Goal: Find specific page/section: Find specific page/section

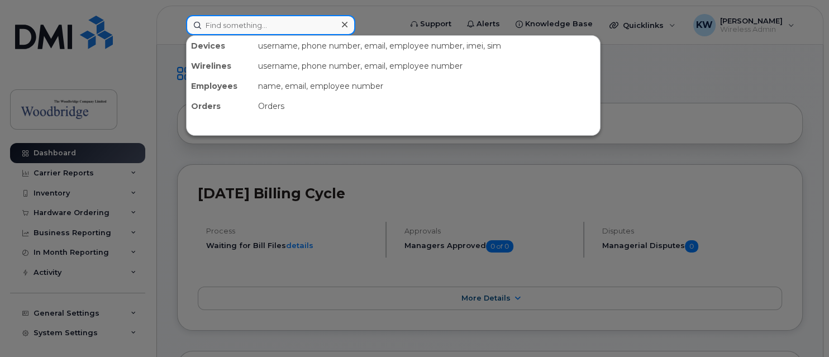
click at [261, 27] on input at bounding box center [270, 25] width 169 height 20
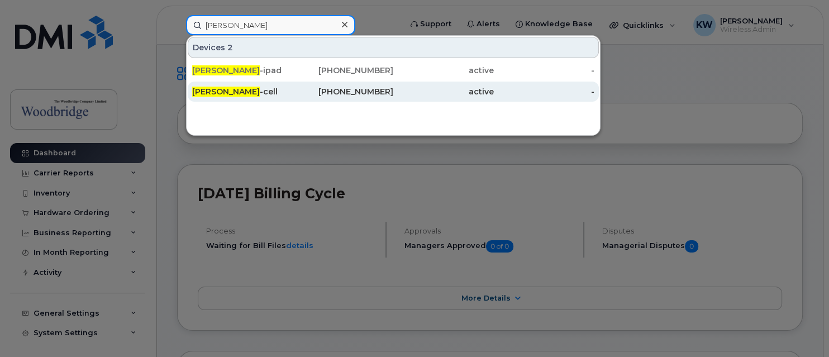
type input "adam murray"
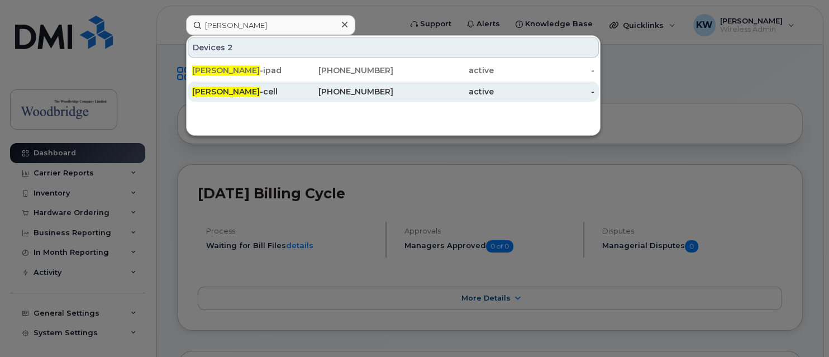
click at [234, 90] on span "Adam Murray" at bounding box center [226, 92] width 68 height 10
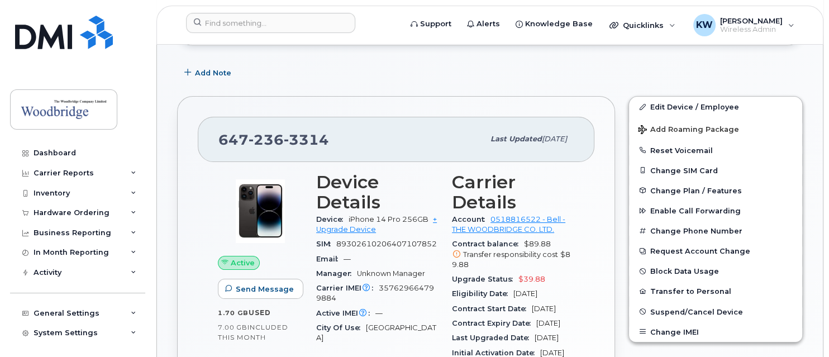
scroll to position [168, 0]
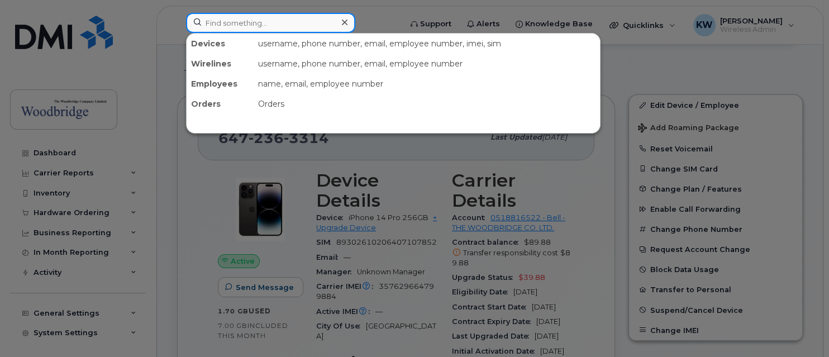
click at [263, 26] on input at bounding box center [270, 23] width 169 height 20
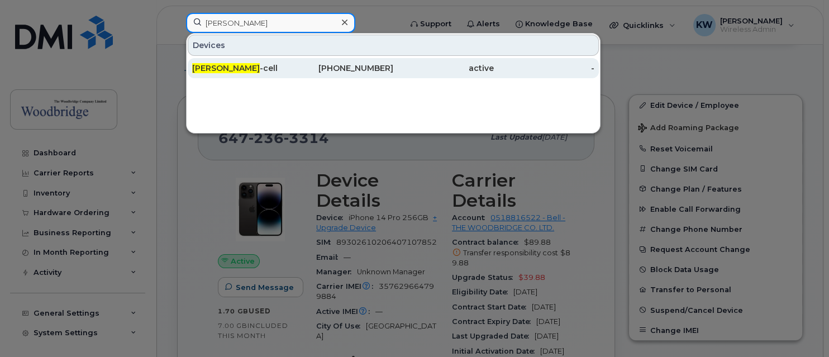
type input "heather cooke"
click at [232, 66] on span "Heather Cooke" at bounding box center [226, 68] width 68 height 10
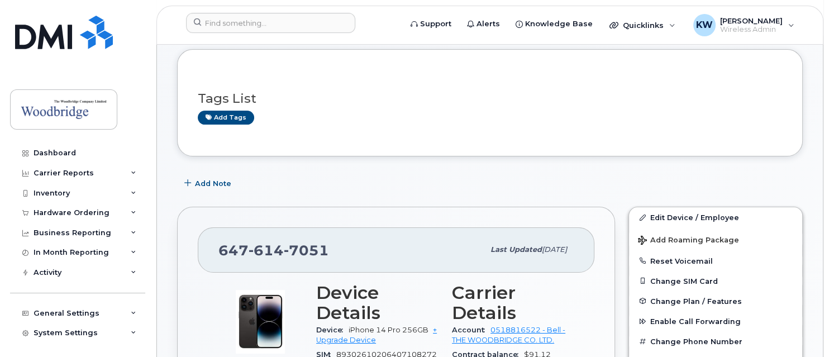
scroll to position [168, 0]
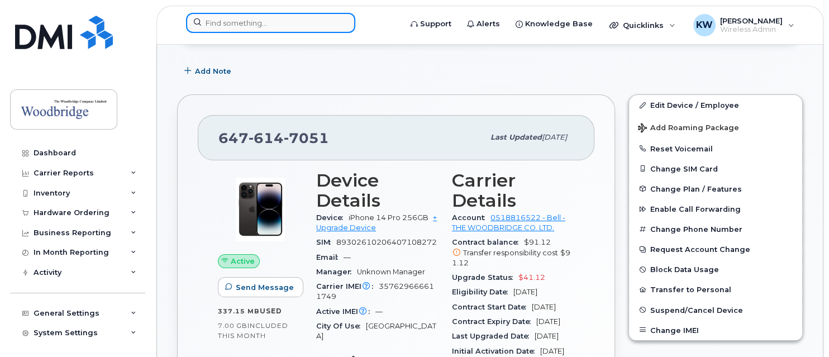
click at [216, 26] on input at bounding box center [270, 23] width 169 height 20
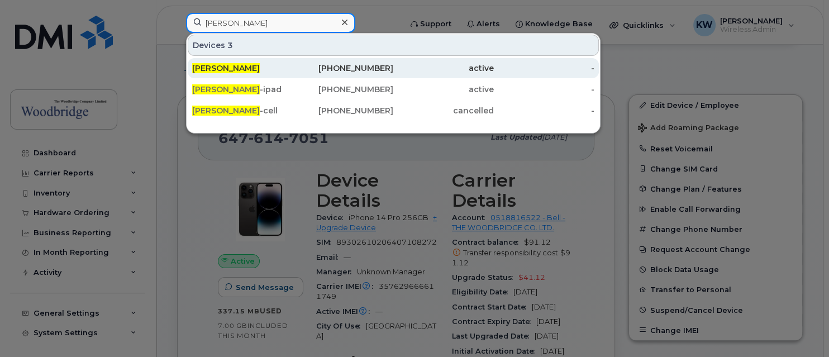
type input "mark ellwood"
click at [218, 64] on span "[PERSON_NAME]" at bounding box center [226, 68] width 68 height 10
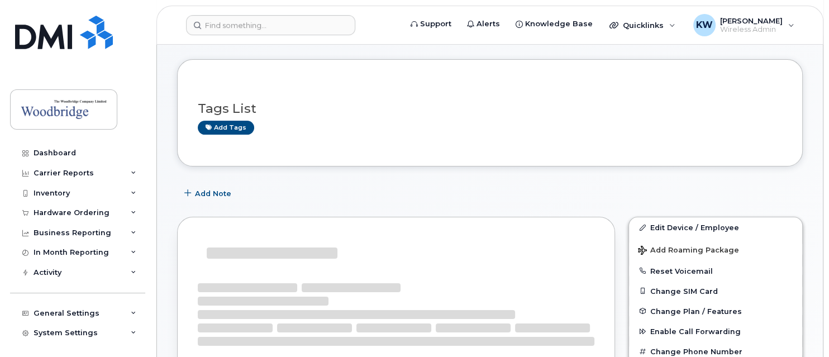
scroll to position [168, 0]
